Goal: Navigation & Orientation: Find specific page/section

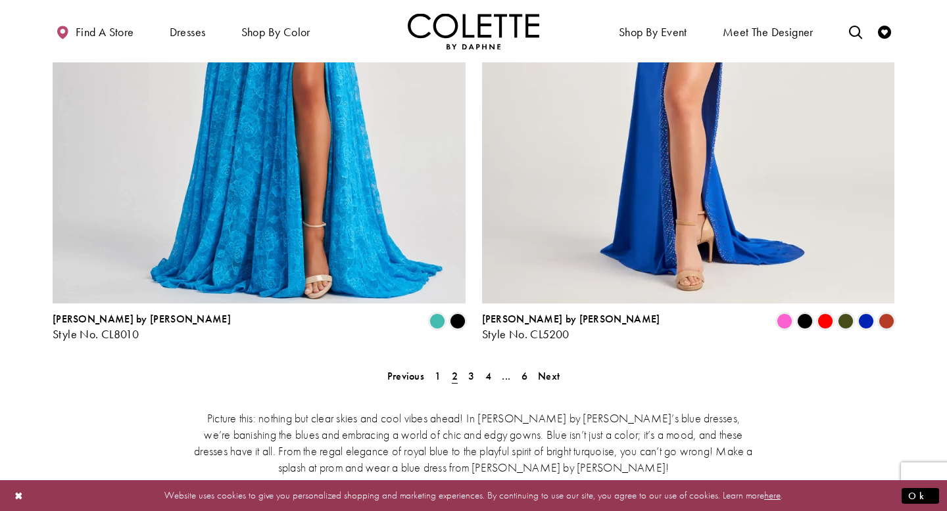
scroll to position [2485, 0]
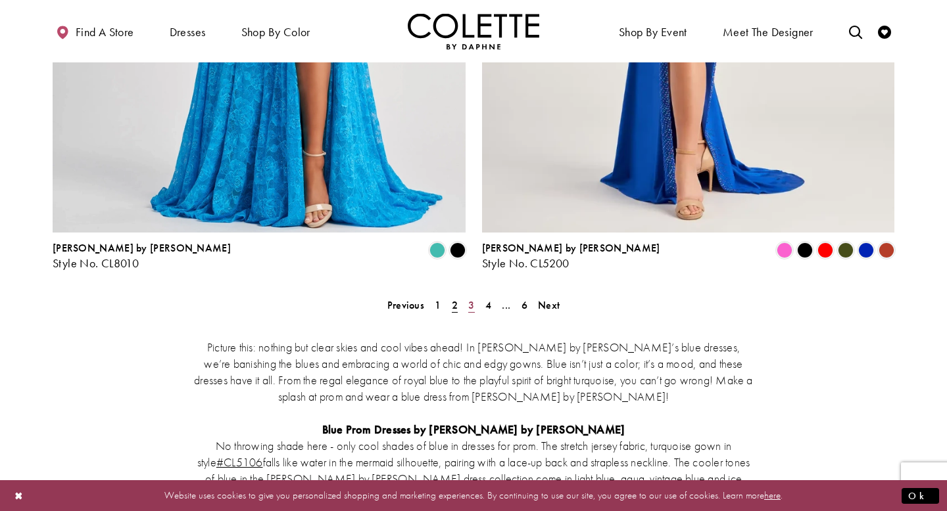
click at [475, 296] on link "3" at bounding box center [471, 305] width 14 height 19
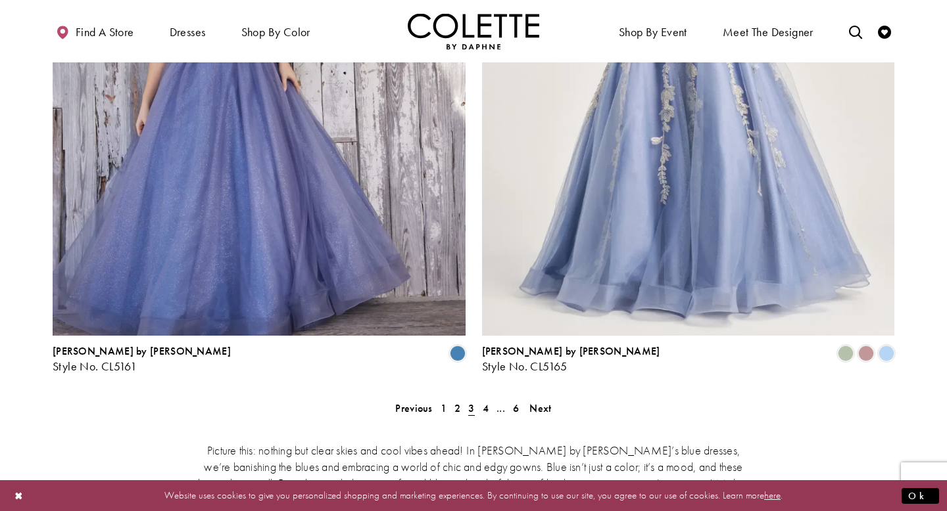
scroll to position [2376, 0]
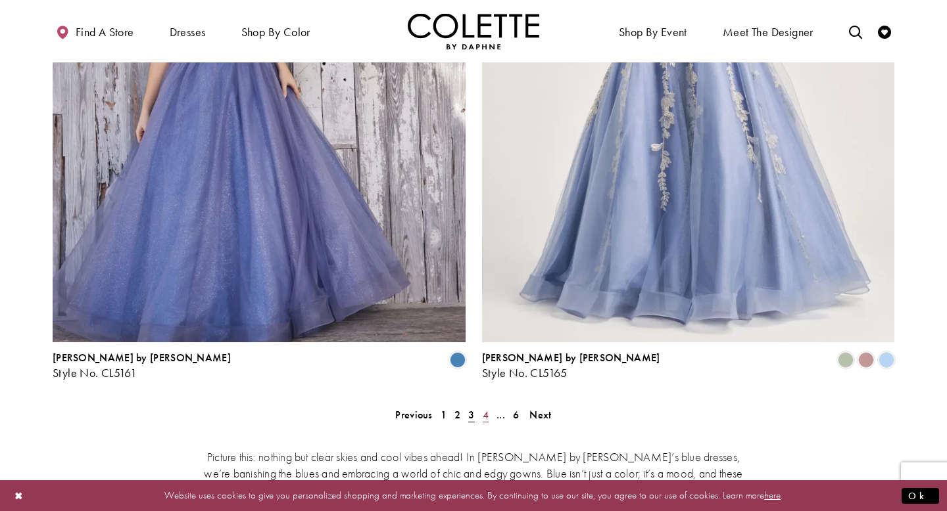
click at [490, 406] on link "4" at bounding box center [486, 415] width 14 height 19
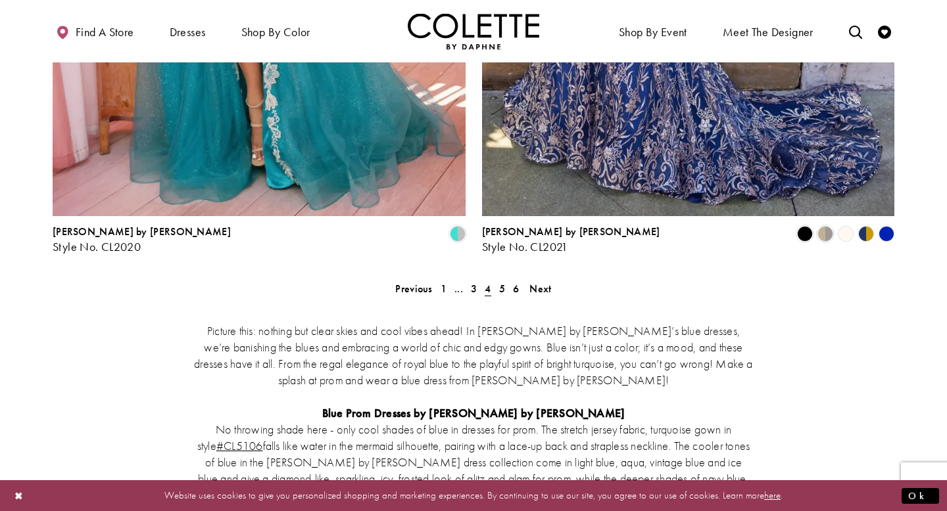
scroll to position [2502, 0]
click at [502, 281] on span "5" at bounding box center [502, 288] width 6 height 14
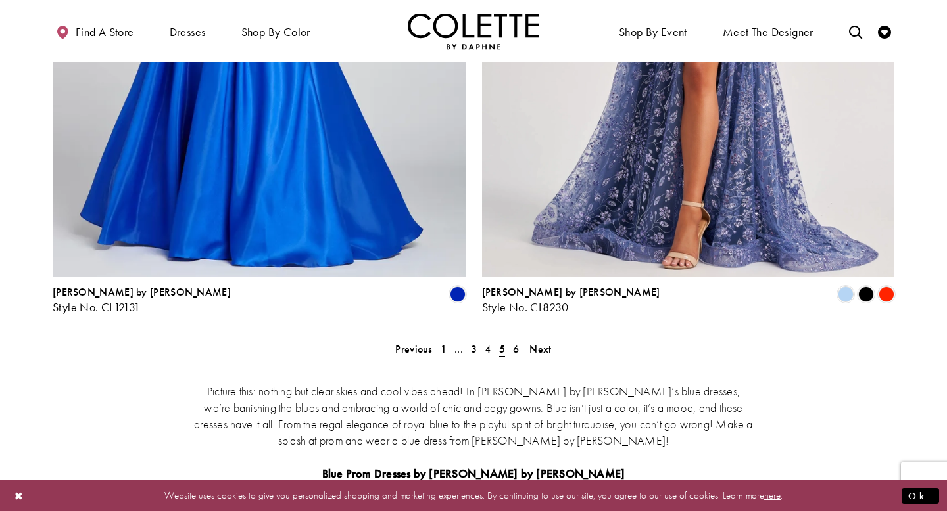
scroll to position [2535, 0]
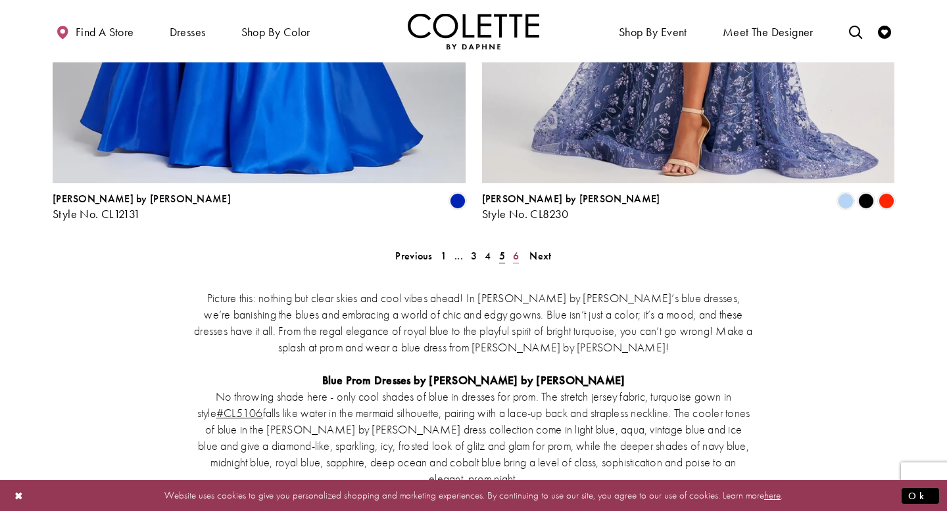
click at [520, 247] on link "6" at bounding box center [516, 256] width 14 height 19
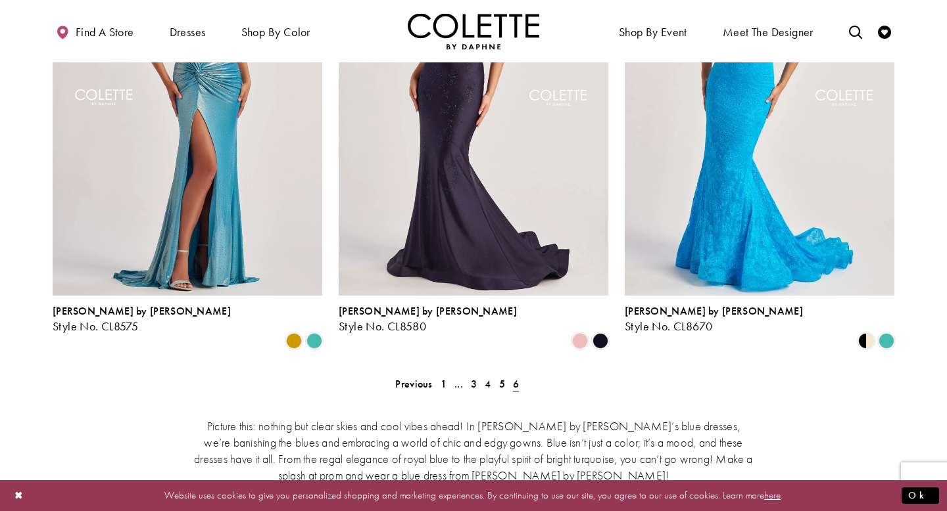
scroll to position [1298, 0]
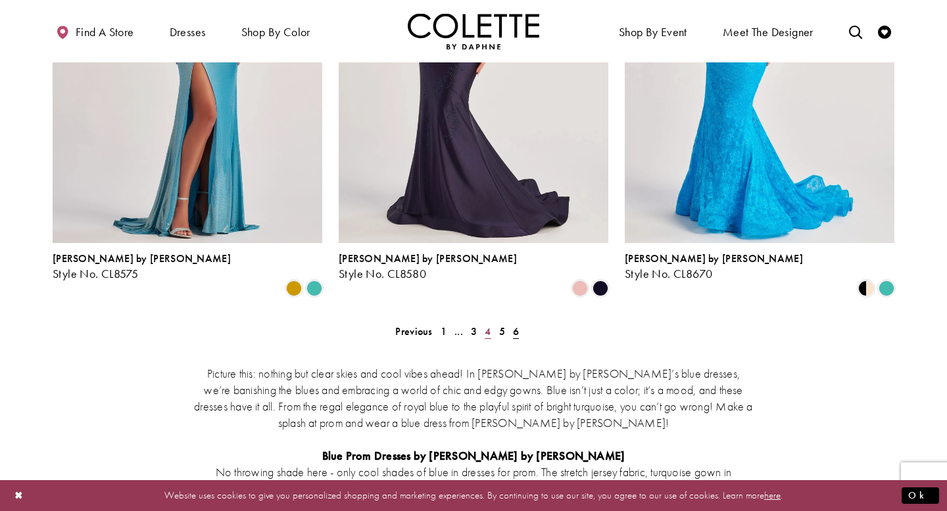
drag, startPoint x: 513, startPoint y: 239, endPoint x: 490, endPoint y: 237, distance: 22.4
click at [490, 322] on ul "Previous 1 ... 3 4 5 6 Next" at bounding box center [473, 331] width 567 height 19
